Goal: Task Accomplishment & Management: Use online tool/utility

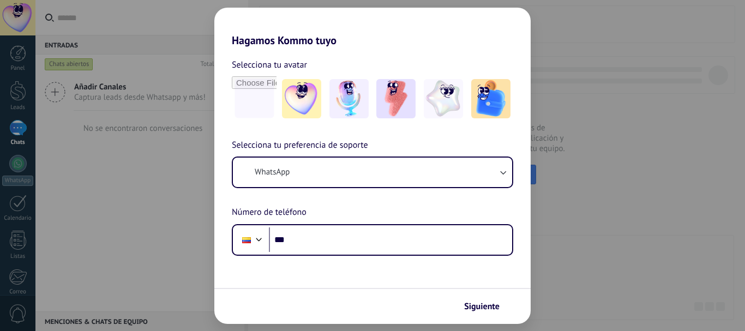
click at [473, 309] on span "Siguiente" at bounding box center [481, 307] width 35 height 8
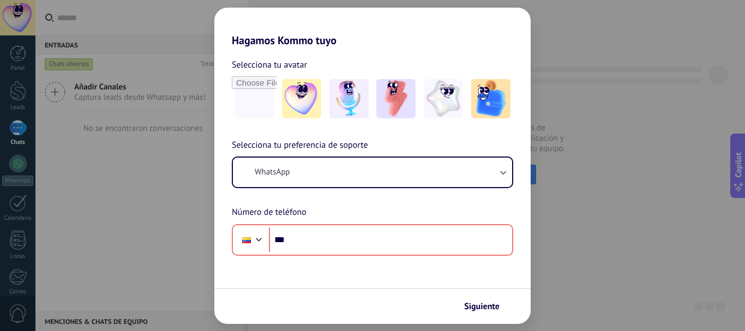
click at [593, 222] on div "Hagamos Kommo tuyo Selecciona tu avatar Selecciona tu preferencia de soporte Wh…" at bounding box center [372, 165] width 745 height 331
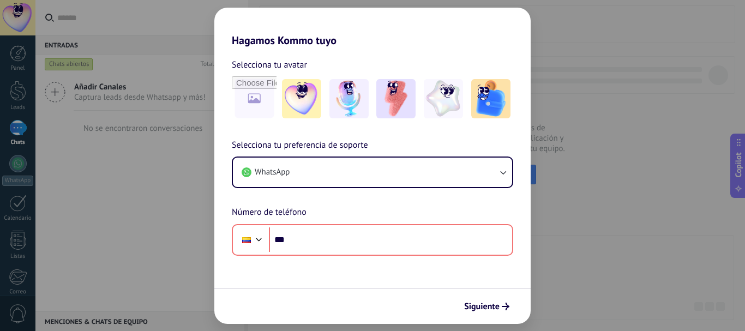
click at [610, 265] on div "Hagamos Kommo tuyo Selecciona tu avatar Selecciona tu preferencia de soporte Wh…" at bounding box center [372, 165] width 745 height 331
click at [700, 187] on div "Hagamos Kommo tuyo Selecciona tu avatar Selecciona tu preferencia de soporte Wh…" at bounding box center [372, 165] width 745 height 331
drag, startPoint x: 700, startPoint y: 188, endPoint x: 693, endPoint y: 191, distance: 7.8
click at [697, 189] on div "Hagamos Kommo tuyo Selecciona tu avatar Selecciona tu preferencia de soporte Wh…" at bounding box center [372, 165] width 745 height 331
click at [691, 192] on div "Hagamos Kommo tuyo Selecciona tu avatar Selecciona tu preferencia de soporte Wh…" at bounding box center [372, 165] width 745 height 331
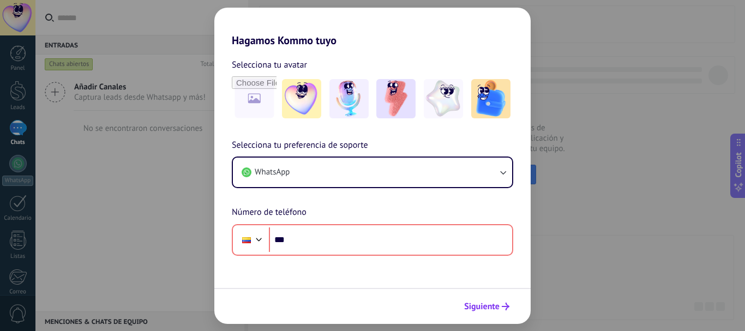
click at [497, 305] on span "Siguiente" at bounding box center [481, 307] width 35 height 8
click at [559, 254] on div "Hagamos Kommo tuyo Selecciona tu avatar Selecciona tu preferencia de soporte Wh…" at bounding box center [372, 165] width 745 height 331
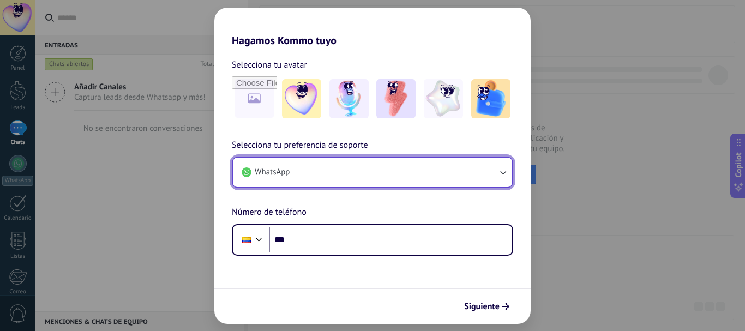
click at [429, 159] on button "WhatsApp" at bounding box center [372, 172] width 279 height 29
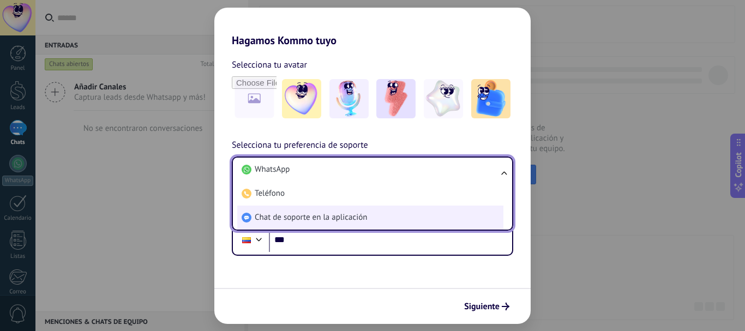
click at [420, 212] on li "Chat de soporte en la aplicación" at bounding box center [370, 218] width 266 height 24
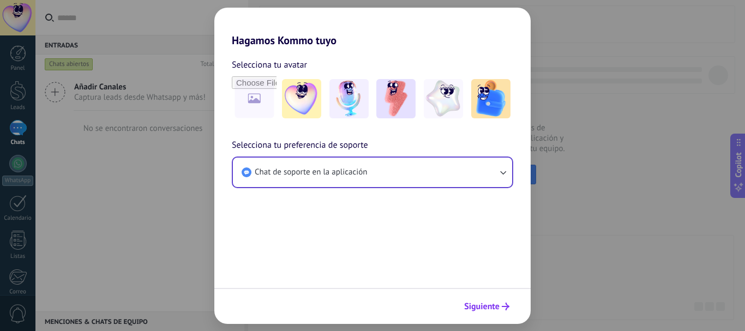
click at [490, 306] on span "Siguiente" at bounding box center [481, 307] width 35 height 8
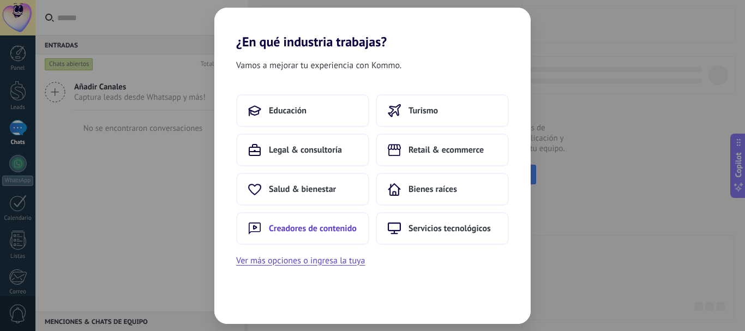
click at [310, 224] on span "Creadores de contenido" at bounding box center [313, 228] width 88 height 11
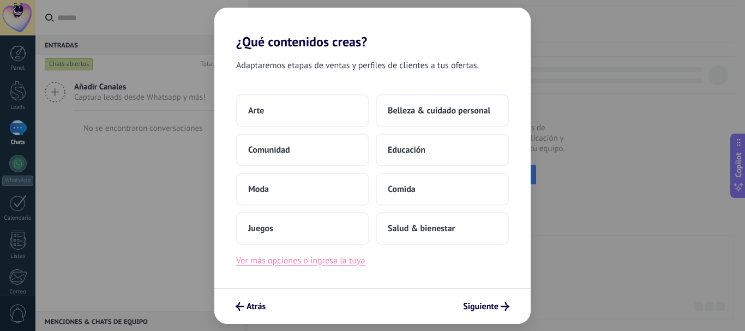
click at [316, 259] on button "Ver más opciones o ingresa la tuya" at bounding box center [300, 261] width 129 height 14
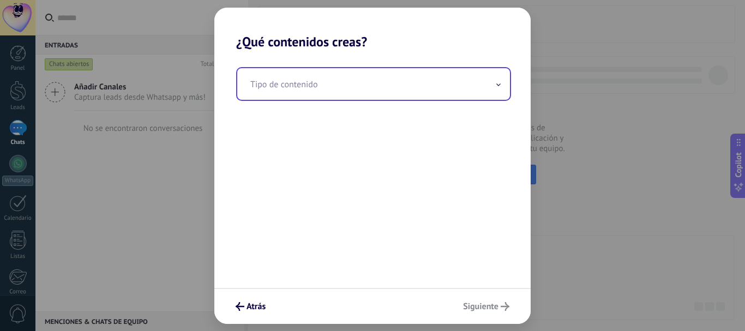
click at [311, 90] on input "text" at bounding box center [373, 84] width 273 height 32
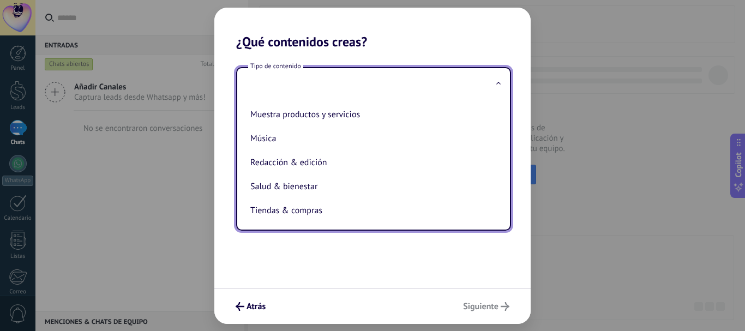
scroll to position [217, 0]
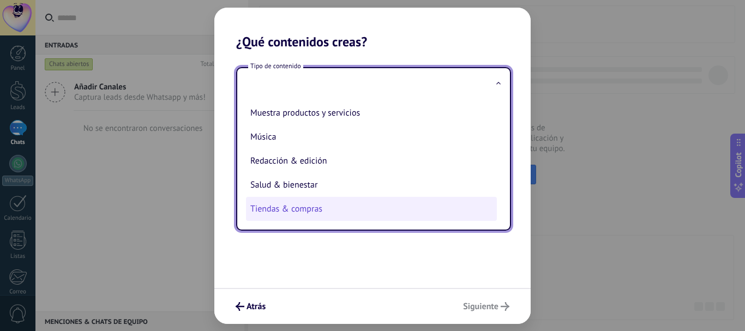
click at [446, 209] on li "Tiendas & compras" at bounding box center [371, 209] width 251 height 24
type input "**********"
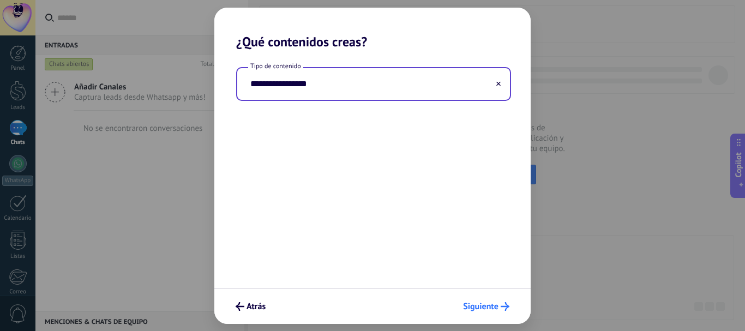
click at [503, 310] on icon "submit" at bounding box center [505, 306] width 9 height 9
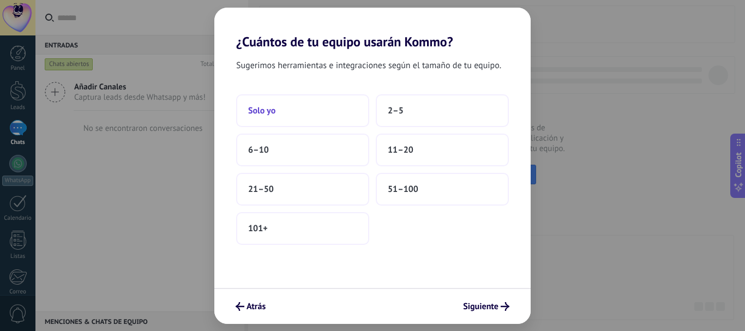
click at [325, 100] on button "Solo yo" at bounding box center [302, 110] width 133 height 33
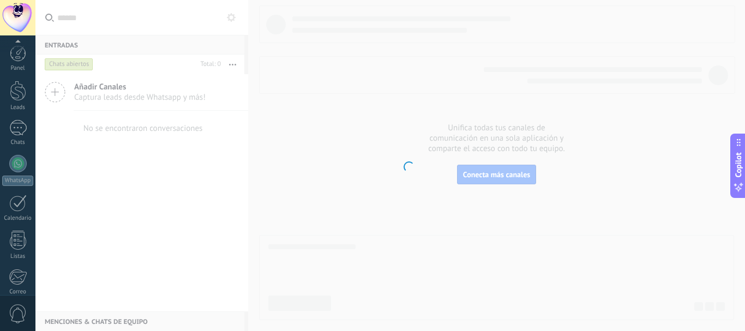
scroll to position [123, 0]
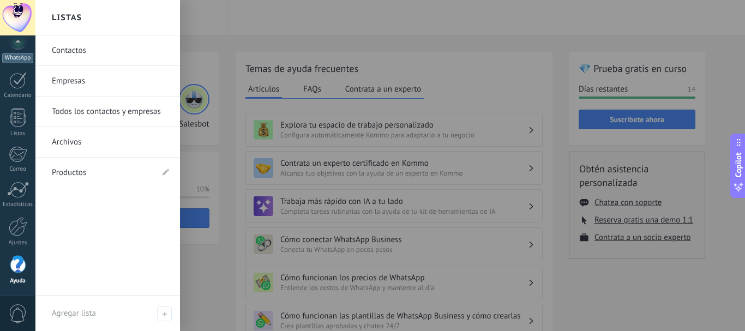
click at [9, 170] on div "Correo" at bounding box center [18, 169] width 32 height 7
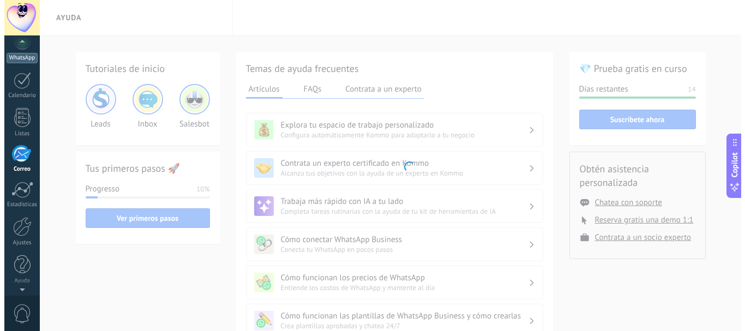
scroll to position [106, 0]
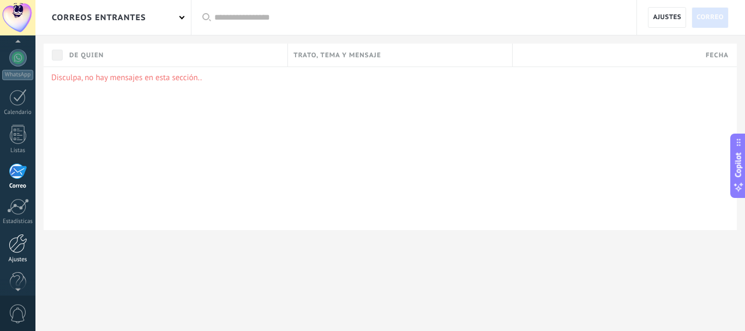
click at [14, 261] on div "Ajustes" at bounding box center [18, 259] width 32 height 7
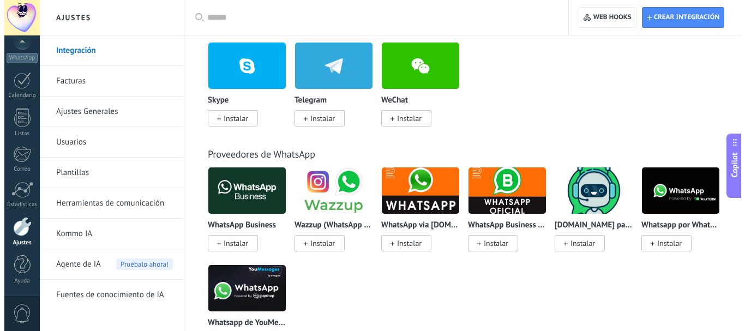
scroll to position [352, 0]
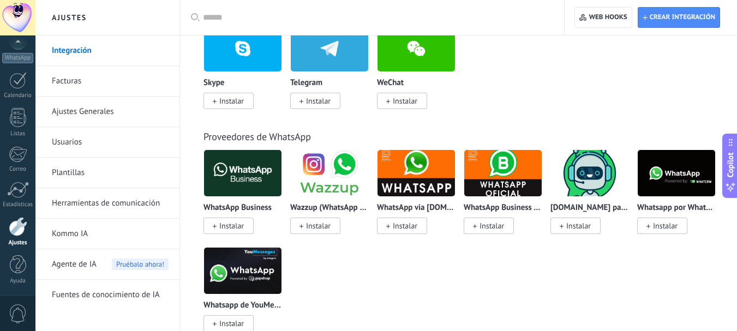
click at [231, 220] on span "Instalar" at bounding box center [228, 226] width 50 height 16
click at [233, 224] on span "Instalar" at bounding box center [231, 226] width 25 height 10
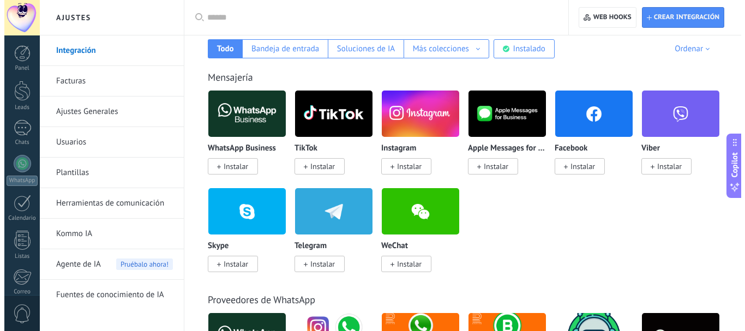
scroll to position [215, 0]
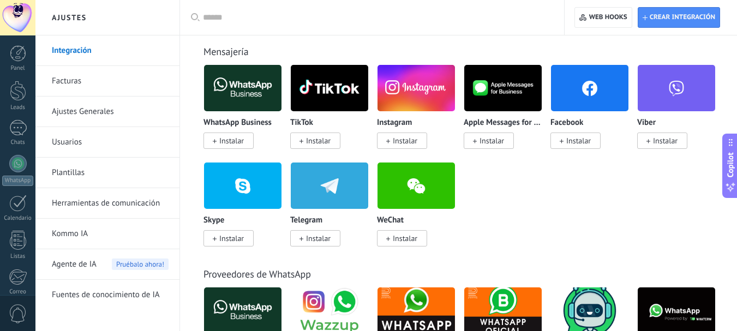
click at [242, 142] on span "Instalar" at bounding box center [231, 141] width 25 height 10
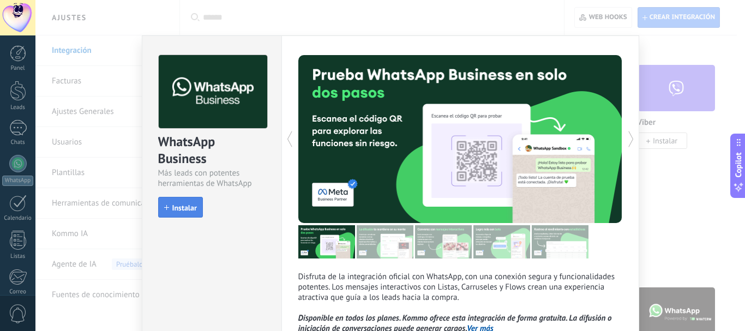
click at [184, 206] on span "Instalar" at bounding box center [184, 208] width 25 height 8
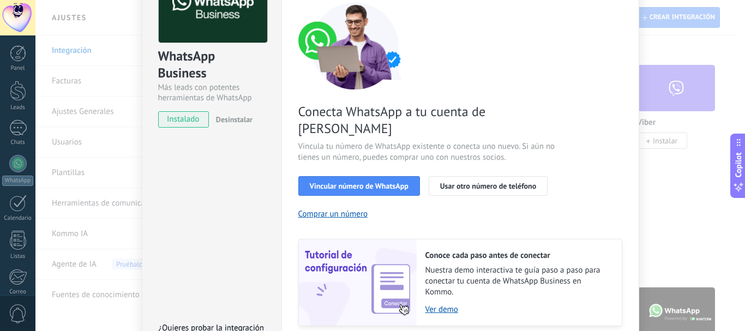
scroll to position [85, 0]
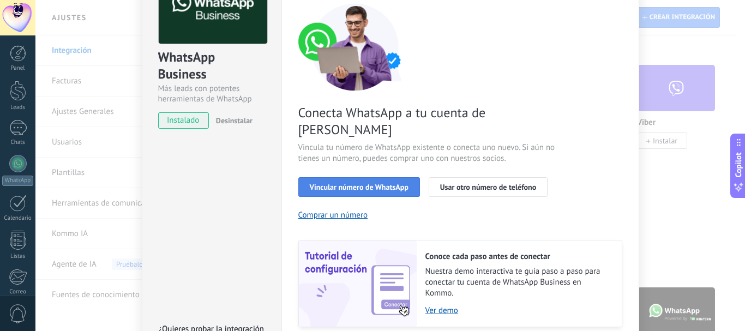
click at [326, 183] on span "Vincular número de WhatsApp" at bounding box center [359, 187] width 99 height 8
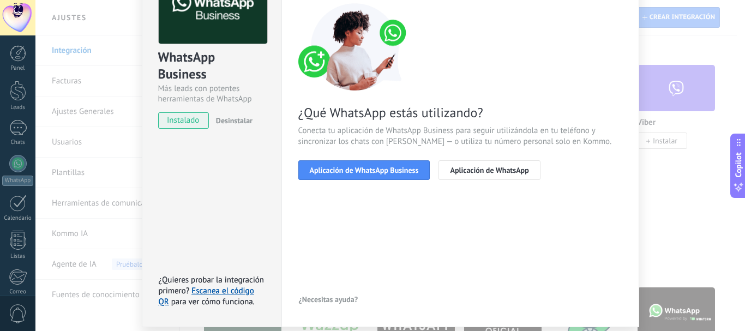
click at [326, 168] on span "Aplicación de WhatsApp Business" at bounding box center [364, 170] width 109 height 8
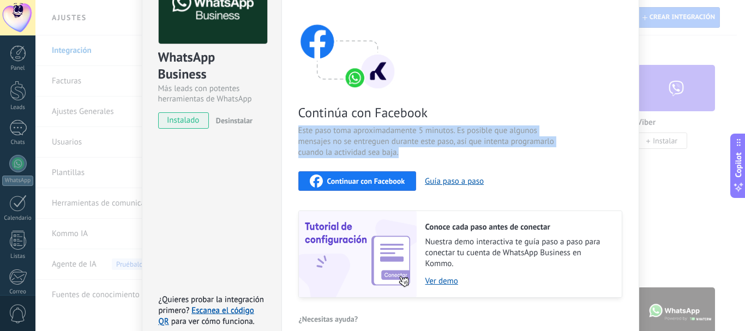
drag, startPoint x: 741, startPoint y: 94, endPoint x: 557, endPoint y: 158, distance: 194.5
click at [557, 158] on div "WhatsApp Business Más leads con potentes herramientas de WhatsApp instalado Des…" at bounding box center [389, 165] width 709 height 331
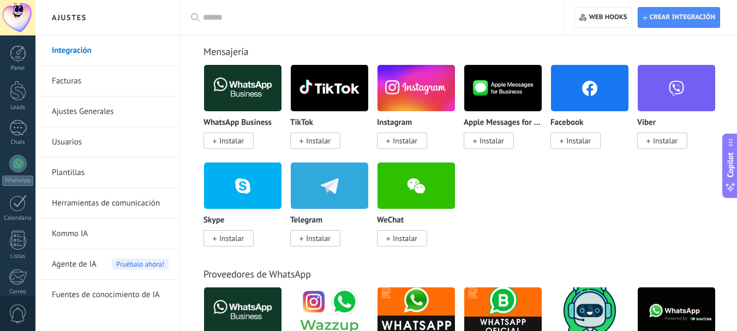
click at [557, 158] on div "Facebook Instalar" at bounding box center [593, 113] width 87 height 98
click at [230, 128] on div "WhatsApp Business Instalar" at bounding box center [242, 132] width 79 height 28
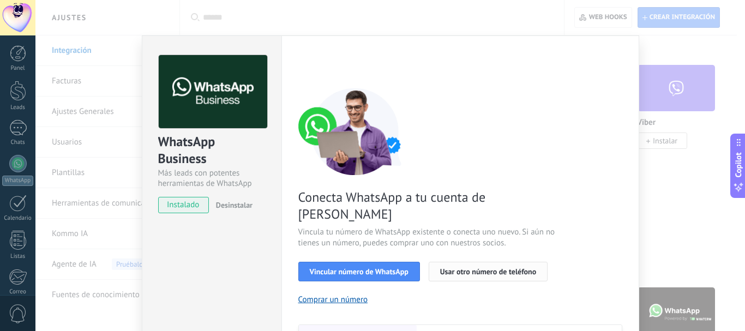
click at [442, 268] on span "Usar otro número de teléfono" at bounding box center [488, 272] width 96 height 8
click at [331, 294] on button "Comprar un número" at bounding box center [333, 299] width 70 height 10
click at [452, 268] on span "Usar otro número de teléfono" at bounding box center [488, 272] width 96 height 8
click at [732, 110] on div "WhatsApp Business Más leads con potentes herramientas de WhatsApp instalado Des…" at bounding box center [389, 165] width 709 height 331
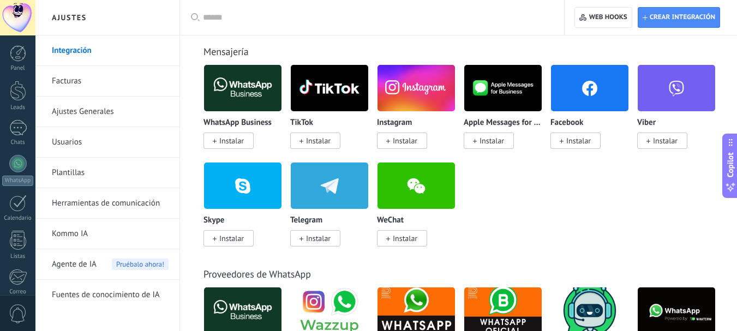
click at [246, 112] on div "WhatsApp Business Instalar" at bounding box center [242, 105] width 79 height 82
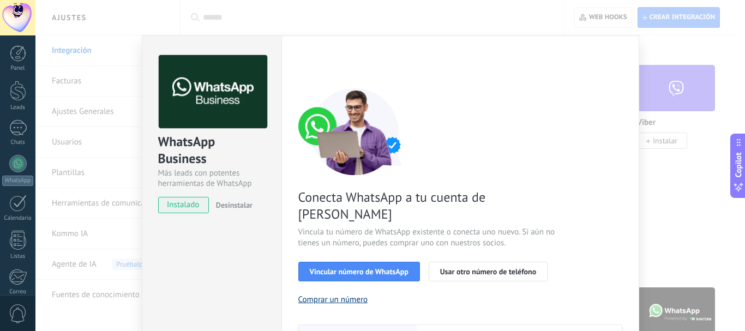
click at [328, 294] on button "Comprar un número" at bounding box center [333, 299] width 70 height 10
click at [453, 268] on span "Usar otro número de teléfono" at bounding box center [488, 272] width 96 height 8
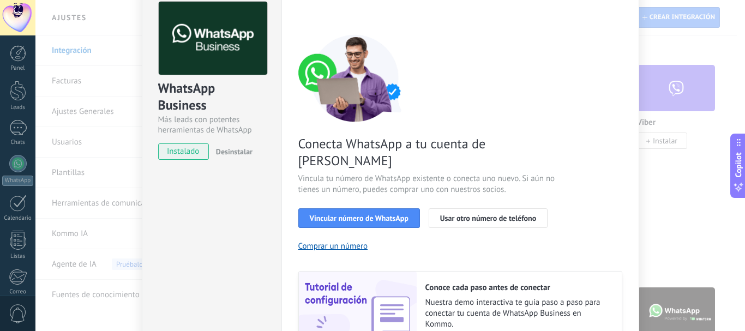
scroll to position [54, 0]
click at [468, 208] on button "Usar otro número de teléfono" at bounding box center [488, 218] width 119 height 20
